Goal: Task Accomplishment & Management: Manage account settings

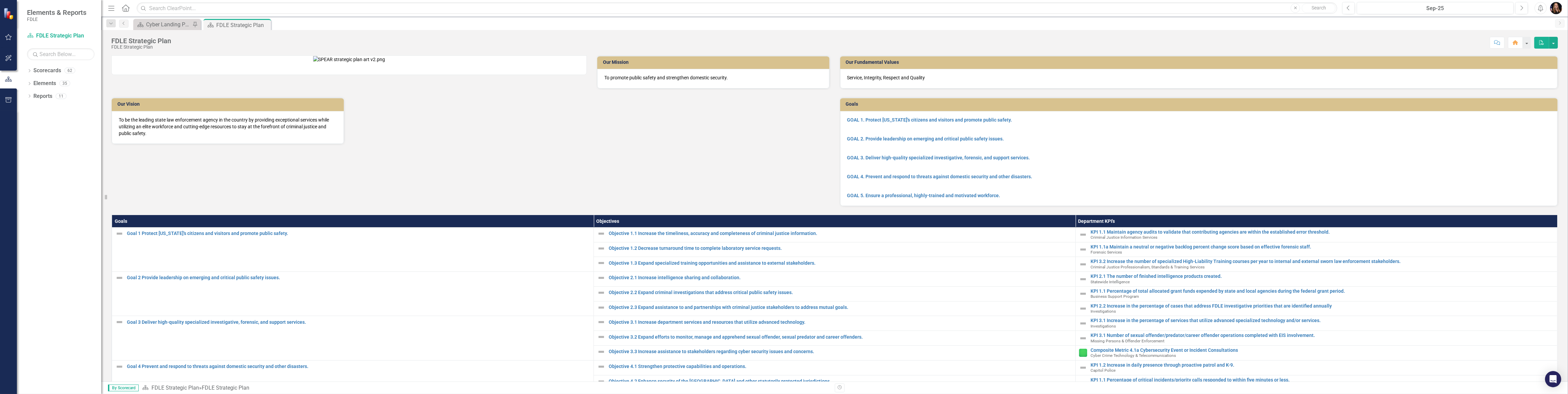
click at [156, 29] on div "Scorecard Cyber Landing Page Pin" at bounding box center [167, 24] width 68 height 11
click at [155, 25] on div "Cyber Landing Page" at bounding box center [168, 24] width 44 height 9
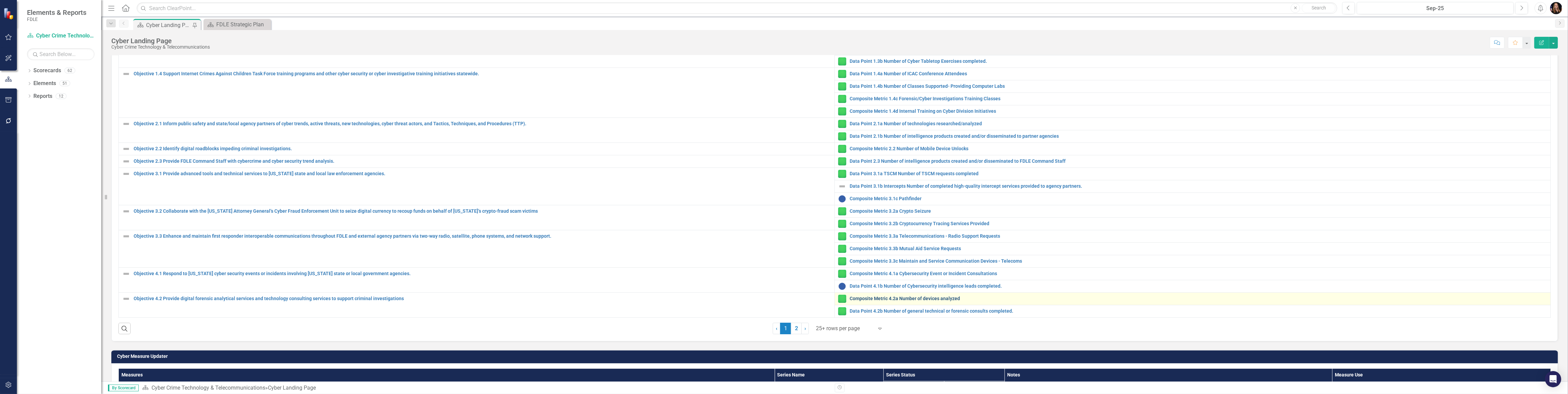
scroll to position [276, 0]
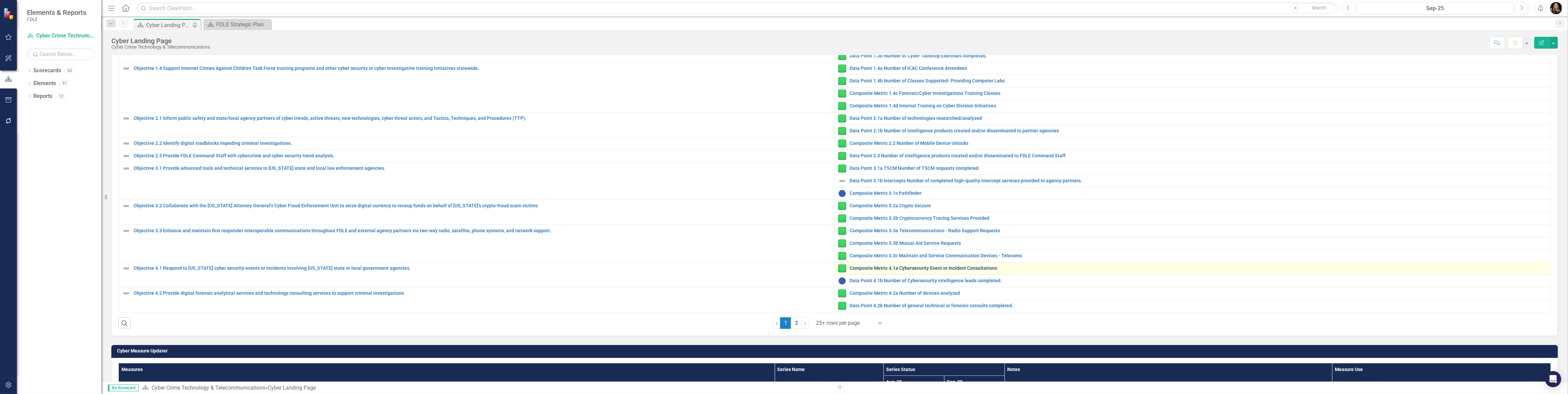
click at [900, 266] on link "Composite Metric 4.1a Cybersecurity Event or Incident Consultations" at bounding box center [1199, 268] width 698 height 5
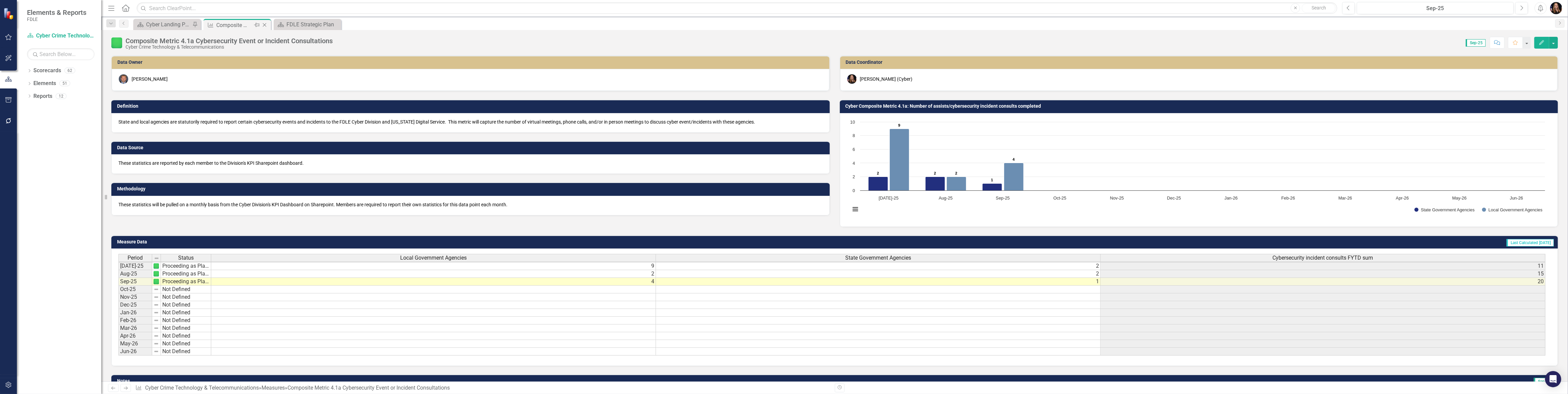
click at [263, 26] on icon "Close" at bounding box center [264, 25] width 7 height 5
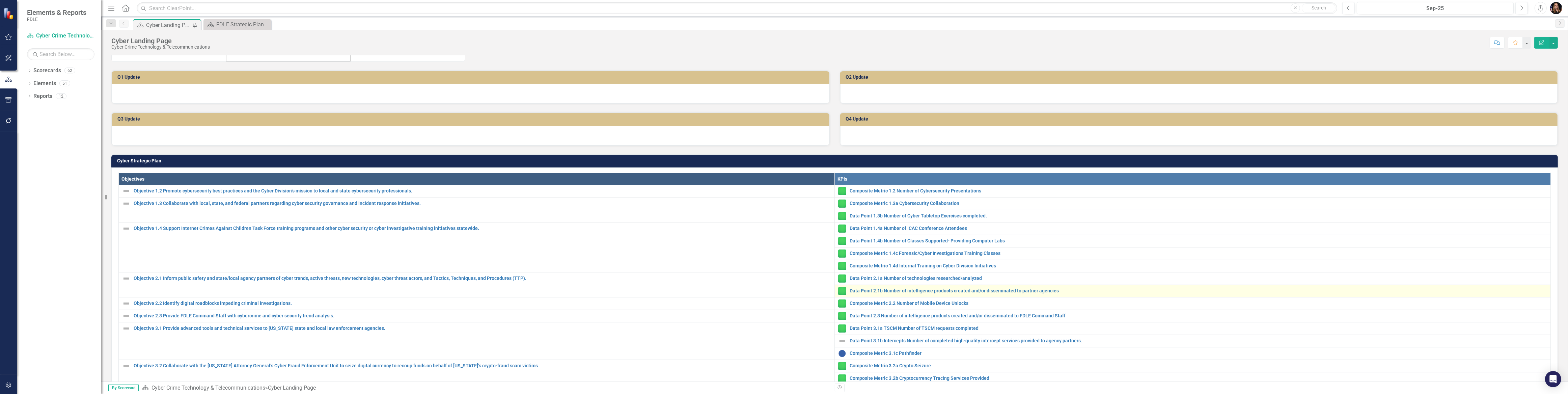
scroll to position [153, 0]
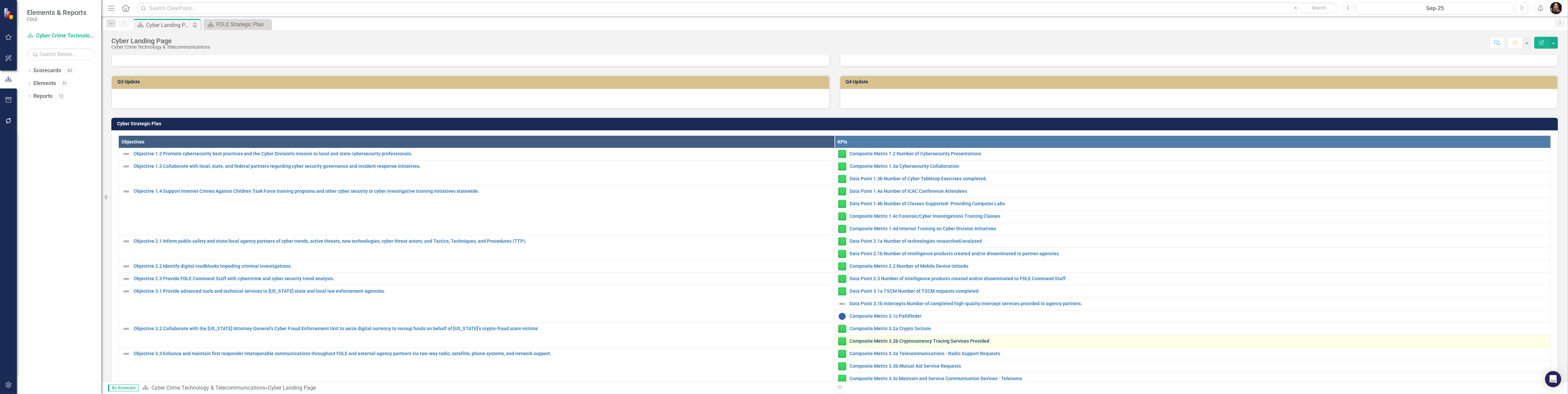
click at [908, 339] on link "Composite Metric 3.2b Cryptocurrency Tracing Services Provided" at bounding box center [1199, 341] width 698 height 5
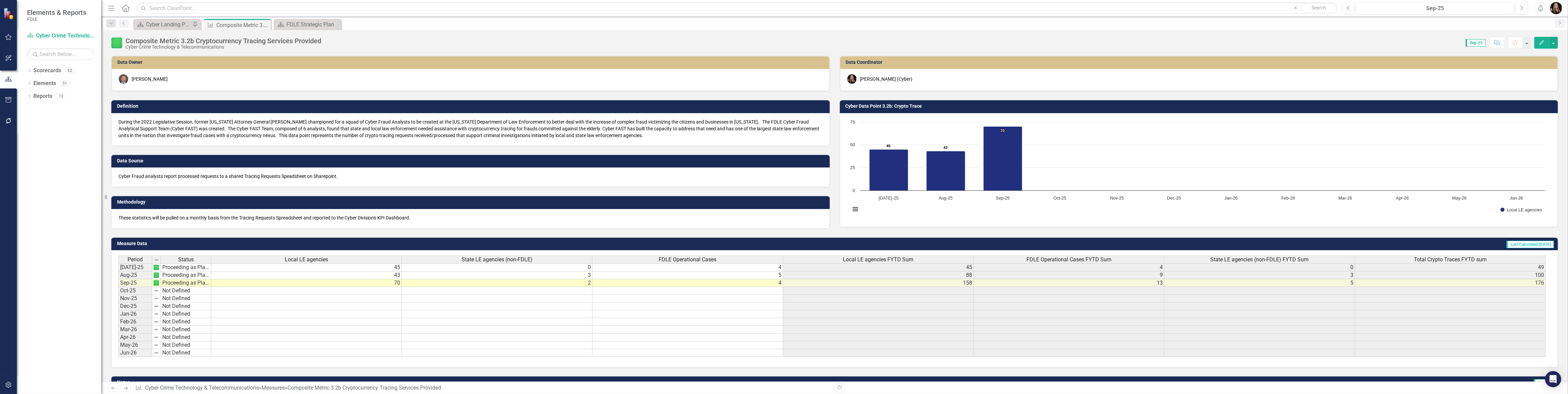
scroll to position [0, 5]
click at [162, 29] on div "Scorecard Cyber Landing Page Pin" at bounding box center [167, 24] width 68 height 11
click at [160, 26] on div "Cyber Landing Page" at bounding box center [168, 24] width 44 height 9
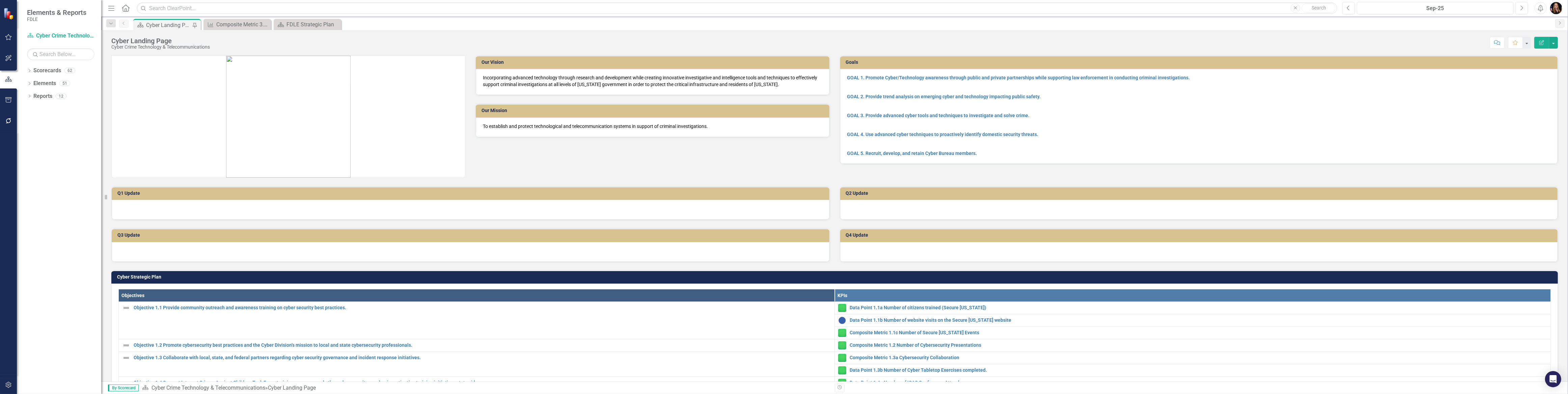
click at [169, 209] on div at bounding box center [470, 209] width 718 height 19
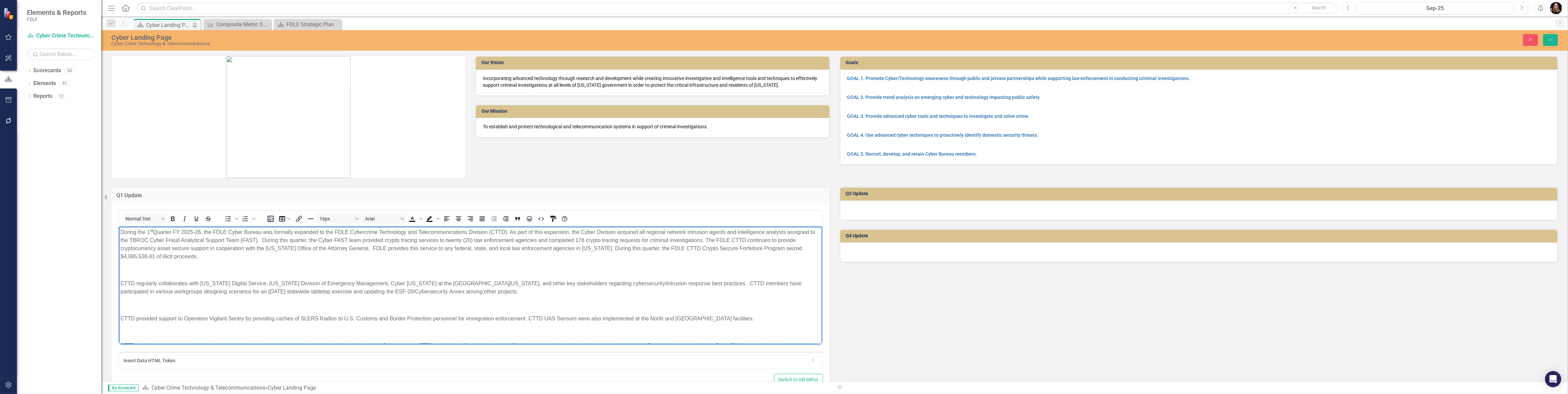
drag, startPoint x: 163, startPoint y: 275, endPoint x: 163, endPoint y: 271, distance: 4.0
click at [163, 272] on body "During the 1 st Quarter FY 2025-26, the FDLE Cyber Bureau was formally expanded…" at bounding box center [471, 309] width 704 height 166
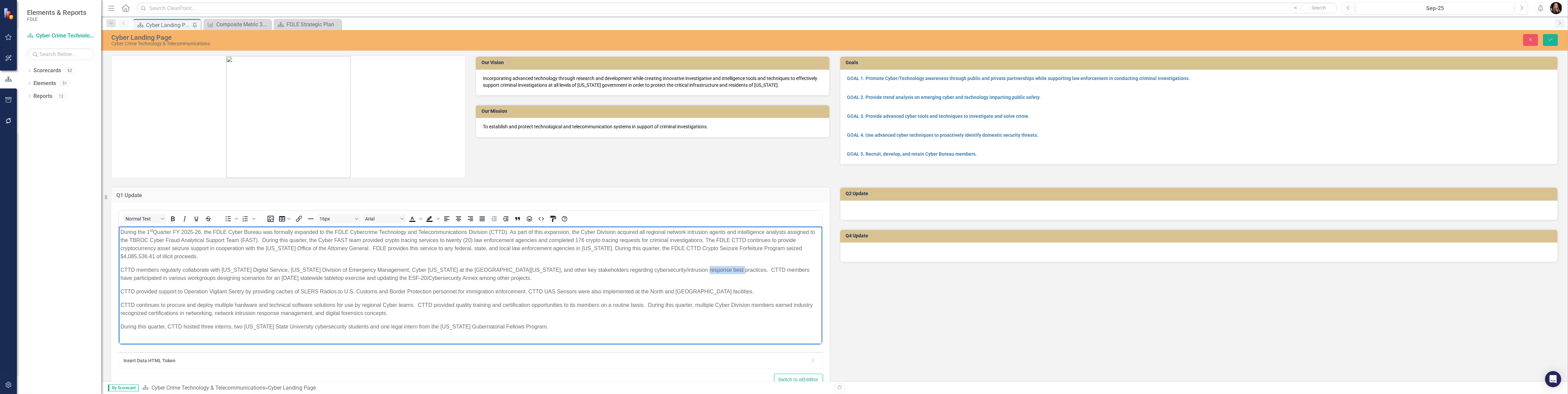
drag, startPoint x: 701, startPoint y: 269, endPoint x: 670, endPoint y: 268, distance: 31.0
click at [670, 268] on p "CTTD members regularly collaborate with [US_STATE] Digital Service, [US_STATE] …" at bounding box center [470, 273] width 700 height 16
drag, startPoint x: 293, startPoint y: 303, endPoint x: 270, endPoint y: 303, distance: 23.0
click at [270, 303] on p "CTTD continues to procure and deploy multiple hardware and technical software s…" at bounding box center [470, 309] width 700 height 16
drag, startPoint x: 643, startPoint y: 304, endPoint x: 601, endPoint y: 304, distance: 42.0
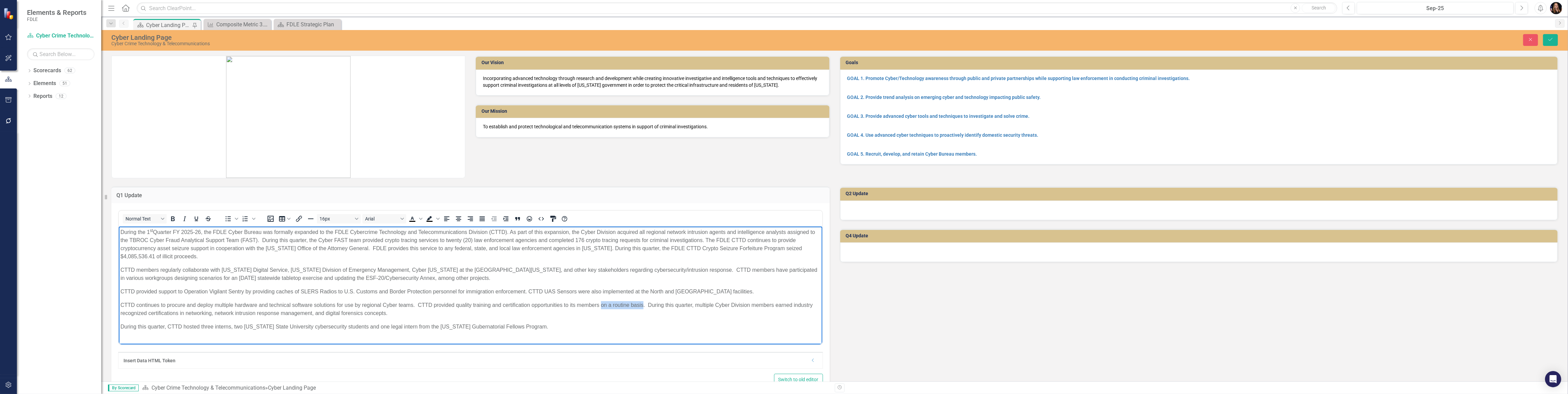
click at [601, 304] on p "CTTD continues to procure and deploy multiple hardware and technical software s…" at bounding box center [470, 309] width 700 height 16
click at [452, 304] on p "CTTD continues to procure and deploy multiple hardware and technical software s…" at bounding box center [470, 309] width 700 height 16
drag, startPoint x: 385, startPoint y: 313, endPoint x: 363, endPoint y: 312, distance: 22.0
click at [363, 312] on p "CTTD continues to procure and deploy multiple hardware and technical software s…" at bounding box center [470, 309] width 700 height 16
click at [313, 252] on p "During the 1 st Quarter FY 2025-26, the FDLE Cyber Bureau was formally expanded…" at bounding box center [470, 244] width 700 height 32
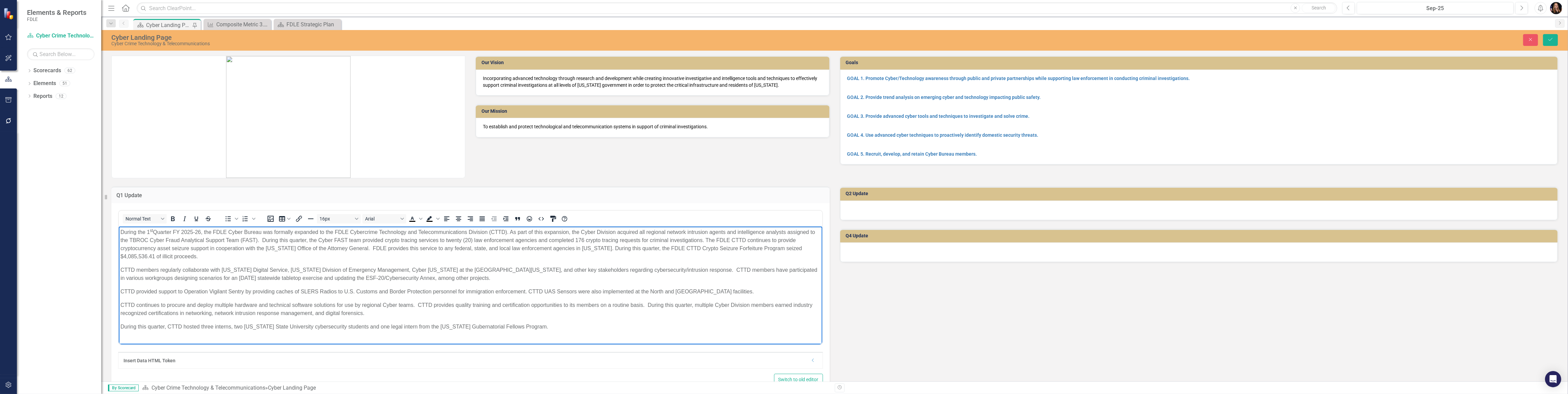
drag, startPoint x: 363, startPoint y: 281, endPoint x: 365, endPoint y: 276, distance: 5.4
click at [363, 281] on p "CTTD members regularly collaborate with [US_STATE] Digital Service, [US_STATE] …" at bounding box center [470, 273] width 700 height 16
click at [279, 311] on p "CTTD continues to procure and deploy multiple hardware and technical software s…" at bounding box center [470, 309] width 700 height 16
click at [1553, 43] on button "Save" at bounding box center [1550, 40] width 15 height 12
